Goal: Task Accomplishment & Management: Use online tool/utility

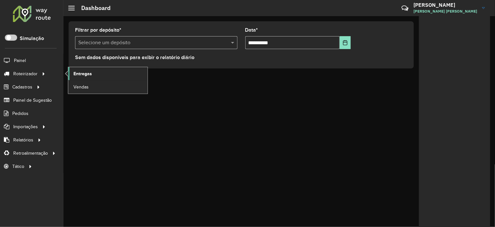
click at [97, 71] on link "Entregas" at bounding box center [107, 73] width 79 height 13
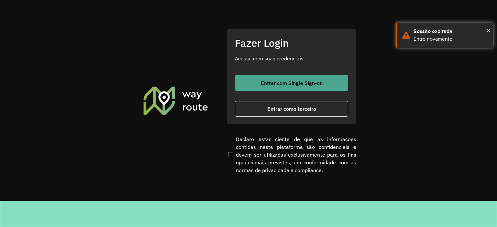
click at [250, 78] on button "Entrar com Single Sign-on" at bounding box center [291, 83] width 113 height 16
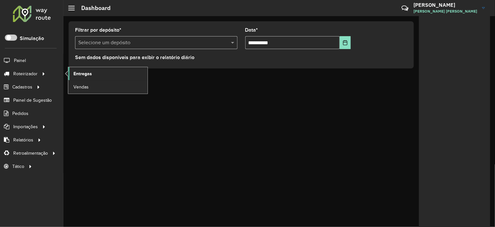
click at [90, 79] on link "Entregas" at bounding box center [107, 73] width 79 height 13
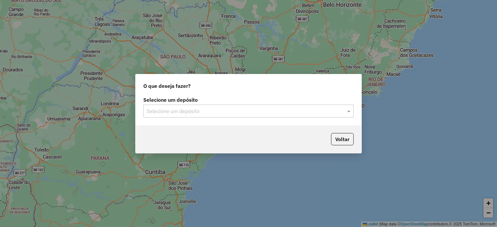
click at [177, 105] on div "Selecione um depósito" at bounding box center [248, 111] width 210 height 13
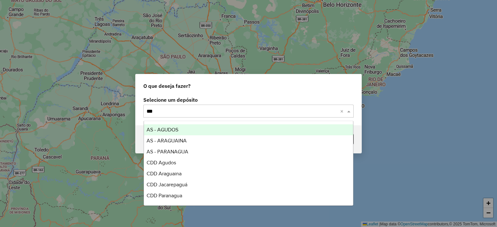
type input "****"
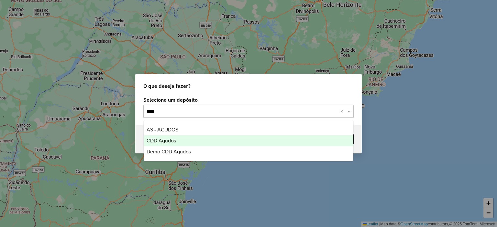
click at [171, 139] on span "CDD Agudos" at bounding box center [161, 141] width 29 height 6
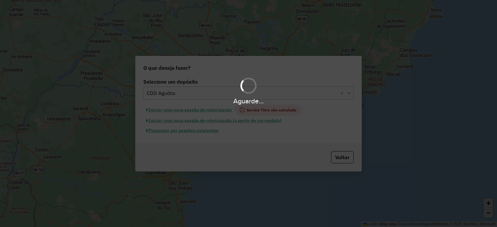
click at [201, 131] on div "Aguarde..." at bounding box center [248, 113] width 497 height 227
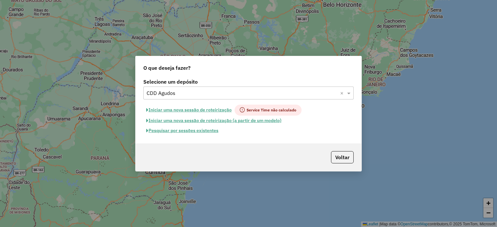
click at [202, 131] on button "Pesquisar por sessões existentes" at bounding box center [182, 131] width 78 height 10
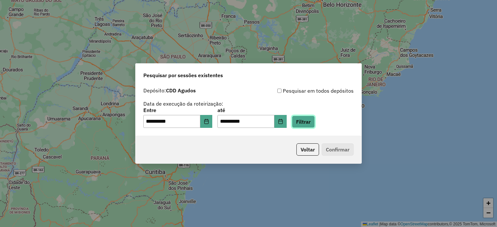
click at [312, 121] on button "Filtrar" at bounding box center [303, 122] width 23 height 12
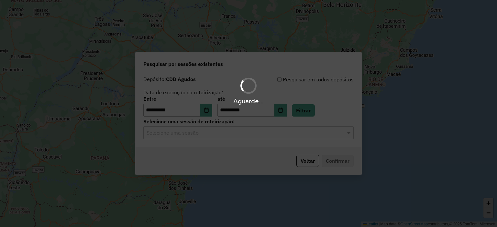
click at [245, 137] on hb-app "**********" at bounding box center [248, 113] width 497 height 227
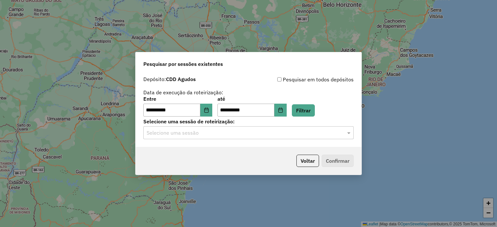
click at [244, 136] on input "text" at bounding box center [242, 133] width 191 height 8
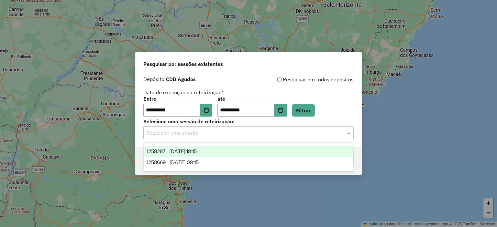
click at [221, 153] on div "1258287 - 03/09/2025 18:15" at bounding box center [248, 151] width 209 height 11
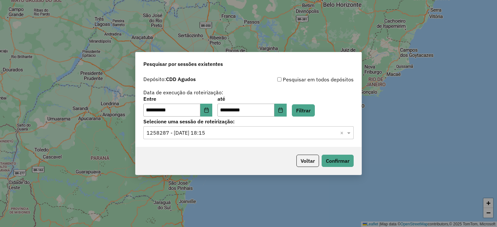
click at [309, 154] on div "Voltar Confirmar" at bounding box center [249, 161] width 226 height 28
click at [336, 160] on button "Confirmar" at bounding box center [338, 161] width 32 height 12
click at [306, 160] on button "Voltar" at bounding box center [307, 161] width 23 height 12
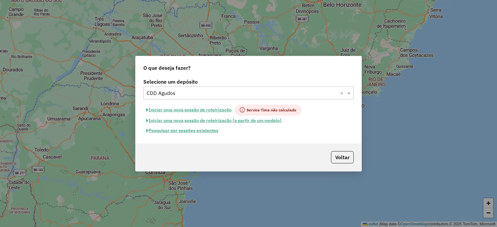
click at [198, 94] on input "text" at bounding box center [242, 94] width 191 height 8
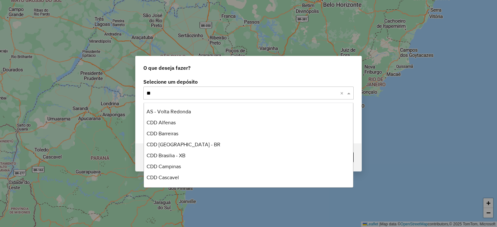
type input "*"
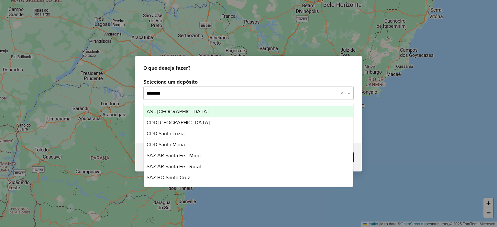
type input "********"
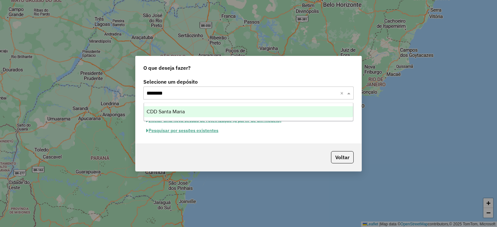
click at [160, 114] on span "CDD Santa Maria" at bounding box center [166, 112] width 38 height 6
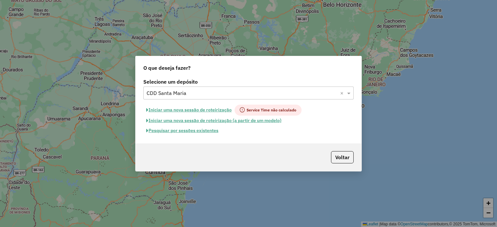
click at [186, 129] on button "Pesquisar por sessões existentes" at bounding box center [182, 131] width 78 height 10
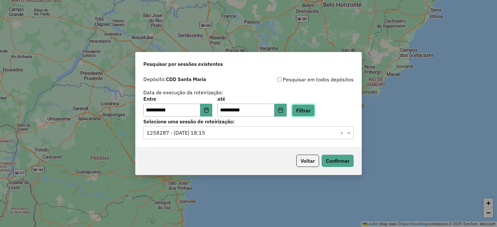
click at [306, 105] on button "Filtrar" at bounding box center [303, 111] width 23 height 12
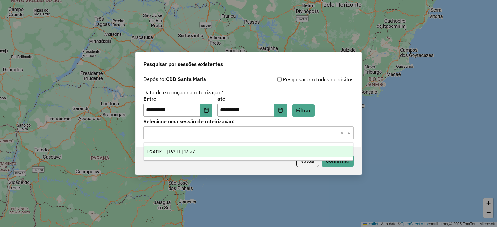
click at [226, 134] on input "text" at bounding box center [242, 133] width 191 height 8
click at [194, 148] on div "1258114 - 03/09/2025 17:37" at bounding box center [248, 151] width 209 height 11
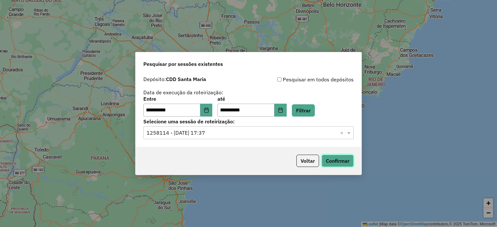
click at [337, 156] on button "Confirmar" at bounding box center [338, 161] width 32 height 12
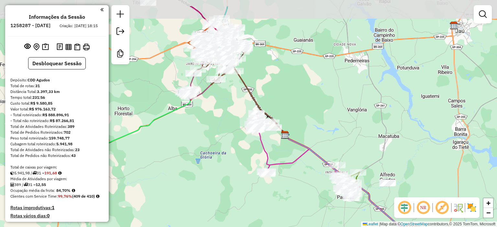
drag, startPoint x: 231, startPoint y: 62, endPoint x: 305, endPoint y: 90, distance: 79.3
click at [304, 91] on div "Janela de atendimento Grade de atendimento Capacidade Transportadoras Veículos …" at bounding box center [248, 113] width 497 height 227
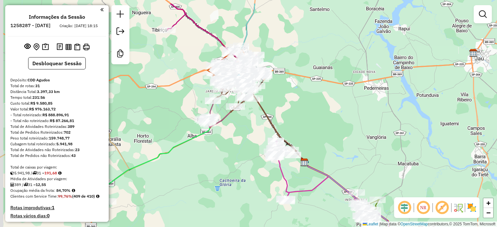
drag, startPoint x: 195, startPoint y: 88, endPoint x: 203, endPoint y: 98, distance: 12.7
click at [202, 101] on div "Janela de atendimento Grade de atendimento Capacidade Transportadoras Veículos …" at bounding box center [248, 113] width 497 height 227
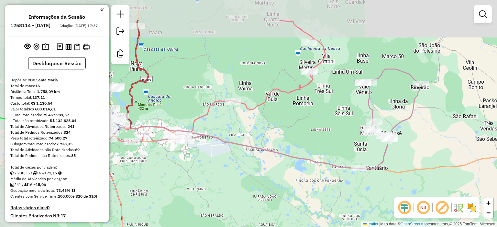
drag, startPoint x: 201, startPoint y: 112, endPoint x: 237, endPoint y: 159, distance: 58.8
click at [237, 159] on div "Janela de atendimento Grade de atendimento Capacidade Transportadoras Veículos …" at bounding box center [248, 113] width 497 height 227
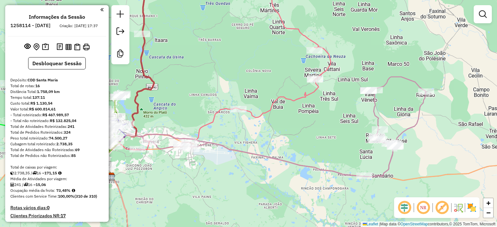
drag, startPoint x: 202, startPoint y: 171, endPoint x: 325, endPoint y: 172, distance: 123.6
click at [325, 172] on div "Janela de atendimento Grade de atendimento Capacidade Transportadoras Veículos …" at bounding box center [248, 113] width 497 height 227
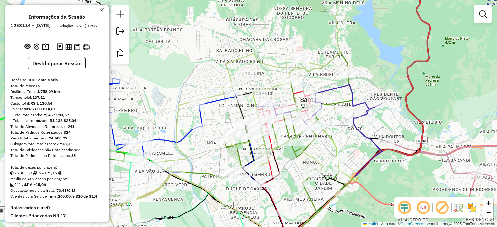
drag, startPoint x: 193, startPoint y: 146, endPoint x: 345, endPoint y: 116, distance: 154.6
click at [345, 116] on div "Janela de atendimento Grade de atendimento Capacidade Transportadoras Veículos …" at bounding box center [248, 113] width 497 height 227
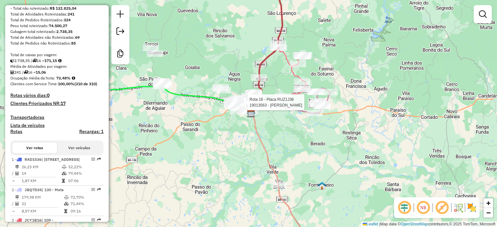
scroll to position [194, 0]
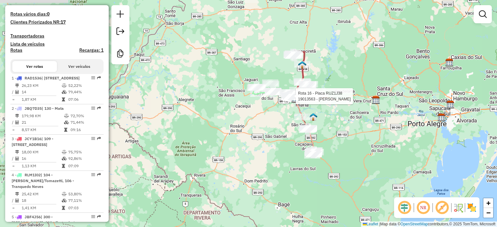
drag, startPoint x: 146, startPoint y: 131, endPoint x: 262, endPoint y: 127, distance: 116.2
click at [262, 127] on div "Rota 16 - Placa RUZ1J38 19013563 - [PERSON_NAME] Janela de atendimento Grade de…" at bounding box center [248, 113] width 497 height 227
